Goal: Navigation & Orientation: Find specific page/section

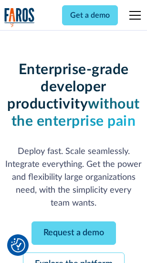
scroll to position [101, 0]
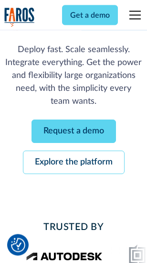
click at [74, 132] on link "Request a demo" at bounding box center [74, 131] width 85 height 23
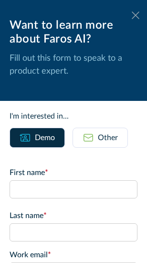
scroll to position [0, 0]
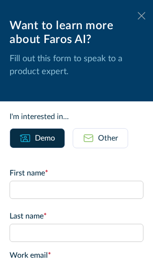
click at [138, 16] on icon at bounding box center [142, 15] width 8 height 7
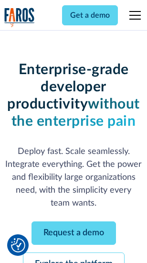
scroll to position [132, 0]
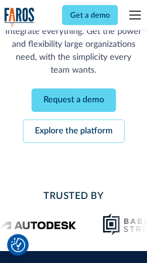
click at [74, 132] on link "Explore the platform" at bounding box center [74, 131] width 102 height 23
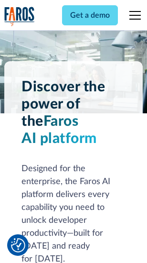
scroll to position [7277, 0]
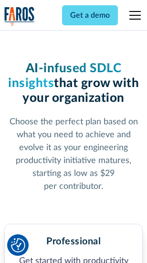
scroll to position [1514, 0]
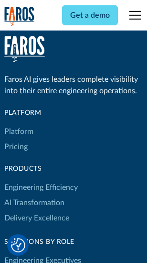
click at [19, 131] on link "Platform" at bounding box center [18, 131] width 29 height 15
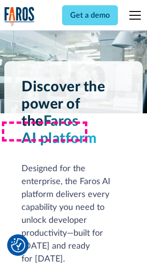
scroll to position [7584, 0]
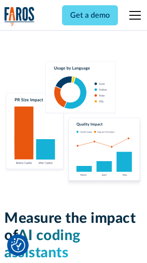
scroll to position [5964, 0]
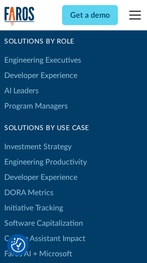
click at [29, 185] on link "DORA Metrics" at bounding box center [28, 192] width 49 height 15
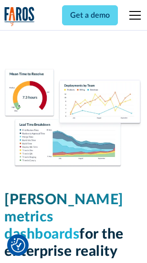
scroll to position [4229, 0]
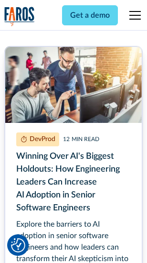
scroll to position [4324, 0]
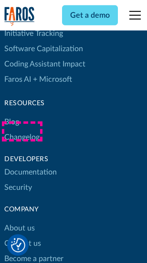
click at [22, 131] on link "Changelog" at bounding box center [21, 136] width 35 height 15
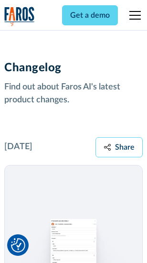
scroll to position [11714, 0]
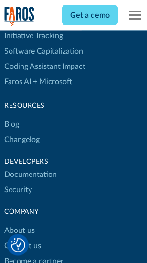
click at [19, 223] on link "About us" at bounding box center [19, 230] width 31 height 15
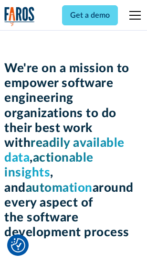
scroll to position [3304, 0]
